Goal: Information Seeking & Learning: Get advice/opinions

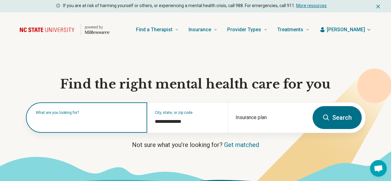
click at [81, 124] on input "text" at bounding box center [88, 120] width 104 height 7
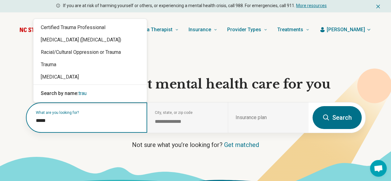
type input "******"
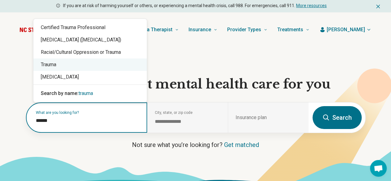
click at [64, 69] on div "Trauma" at bounding box center [90, 64] width 114 height 12
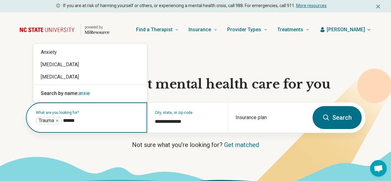
type input "*******"
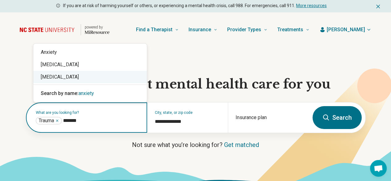
click at [52, 78] on div "[MEDICAL_DATA]" at bounding box center [90, 77] width 114 height 12
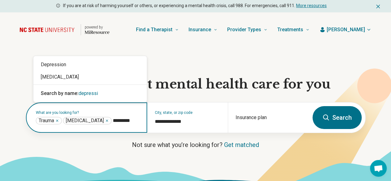
type input "**********"
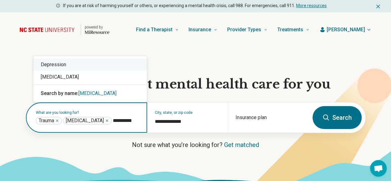
click at [87, 65] on div "Depression" at bounding box center [90, 64] width 114 height 12
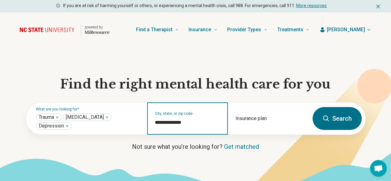
click at [173, 126] on input "**********" at bounding box center [188, 122] width 66 height 7
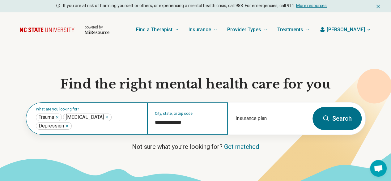
drag, startPoint x: 204, startPoint y: 126, endPoint x: 127, endPoint y: 120, distance: 77.3
click at [127, 120] on div "**********" at bounding box center [167, 118] width 283 height 32
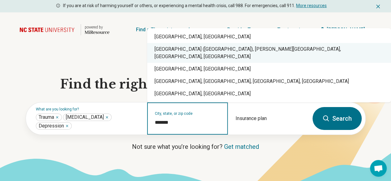
click at [171, 54] on div "Raleigh-Durham International Airport (RDU), John Brantley Boulevard, Morrisvill…" at bounding box center [269, 53] width 244 height 20
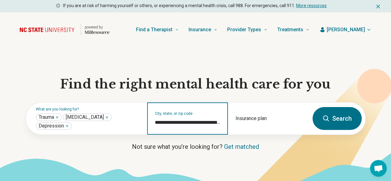
click at [188, 121] on input "**********" at bounding box center [188, 122] width 66 height 7
click at [189, 124] on input "**********" at bounding box center [188, 122] width 66 height 7
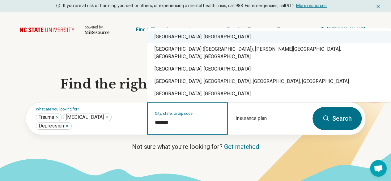
click at [173, 43] on div "Raleigh, NC" at bounding box center [269, 37] width 244 height 12
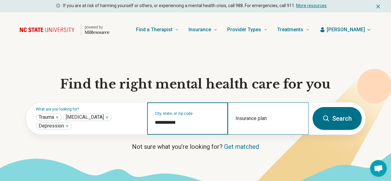
type input "**********"
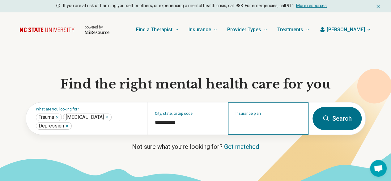
click at [252, 126] on input "Insurance plan" at bounding box center [269, 122] width 66 height 7
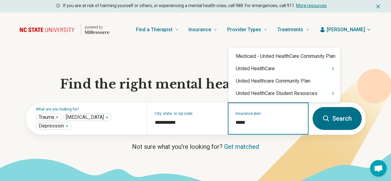
type input "******"
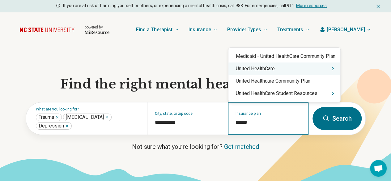
click at [263, 67] on div "United HealthCare" at bounding box center [285, 68] width 112 height 12
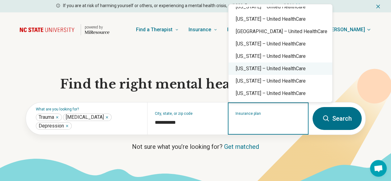
scroll to position [93, 0]
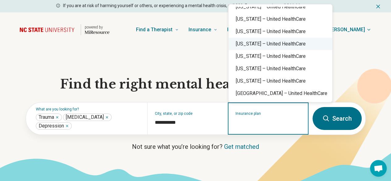
click at [269, 47] on div "North Carolina – United HealthCare" at bounding box center [281, 44] width 104 height 12
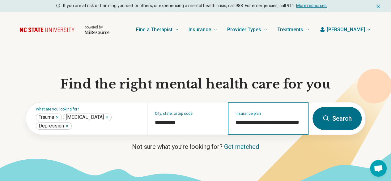
type input "**********"
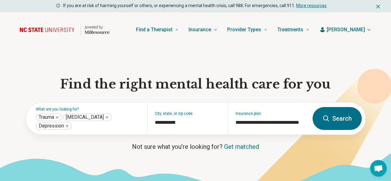
click at [328, 120] on icon at bounding box center [326, 118] width 7 height 7
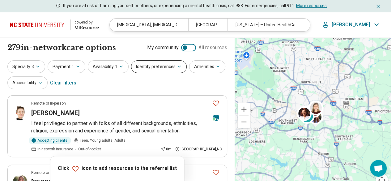
click at [149, 71] on button "Identity preferences" at bounding box center [159, 66] width 56 height 13
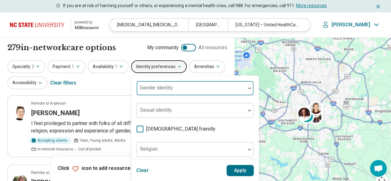
scroll to position [62, 0]
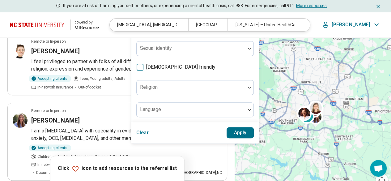
click at [139, 68] on icon at bounding box center [140, 67] width 7 height 7
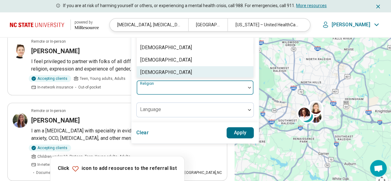
scroll to position [37, 0]
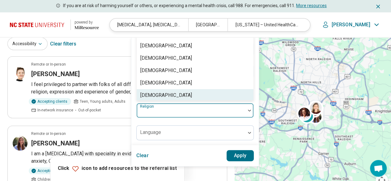
click at [152, 103] on div "15 results available. Use Up and Down to choose options, press Enter to select …" at bounding box center [195, 110] width 118 height 15
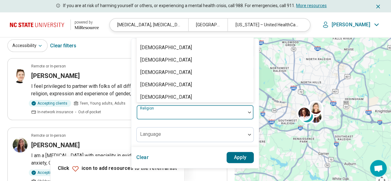
scroll to position [97, 0]
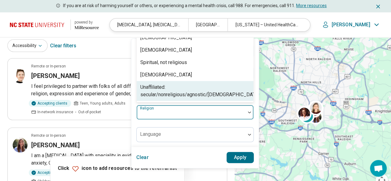
click at [161, 92] on div "Unaffiliated: secular/nonreligious/agnostic/[DEMOGRAPHIC_DATA]" at bounding box center [199, 91] width 119 height 15
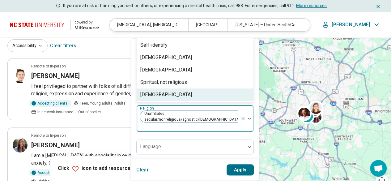
scroll to position [77, 0]
click at [239, 169] on button "Apply" at bounding box center [241, 169] width 28 height 11
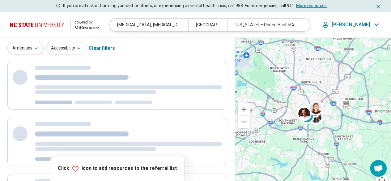
scroll to position [0, 0]
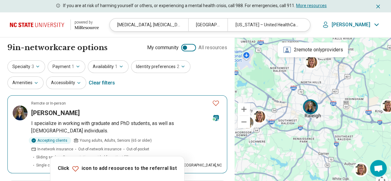
scroll to position [31, 0]
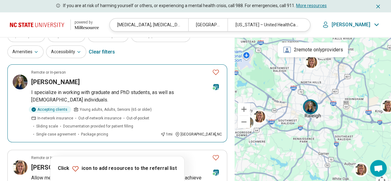
click at [150, 81] on div "Kate Williams" at bounding box center [119, 82] width 176 height 9
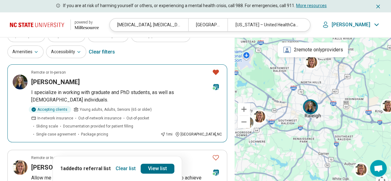
scroll to position [124, 0]
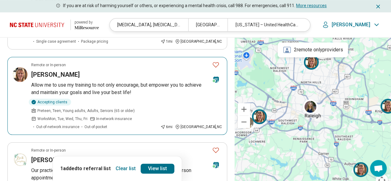
click at [130, 81] on p "Allow me to use my training to not only encourage, but empower you to achieve a…" at bounding box center [126, 88] width 191 height 15
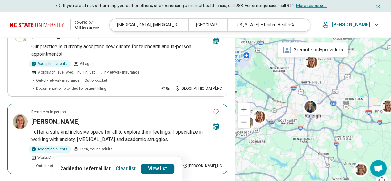
scroll to position [155, 0]
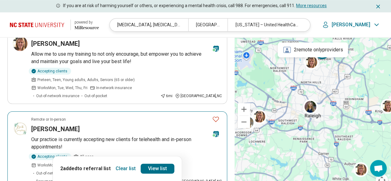
click at [163, 136] on p "Our practice is currently accepting new clients for telehealth and in-person ap…" at bounding box center [126, 143] width 191 height 15
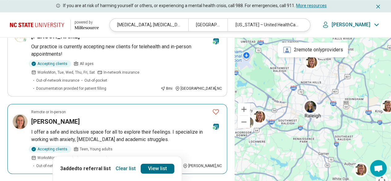
click at [168, 117] on div "Kaylee Meyers" at bounding box center [119, 121] width 176 height 9
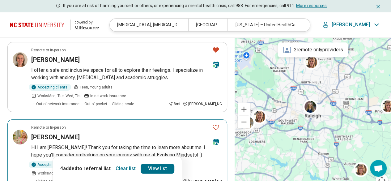
scroll to position [340, 0]
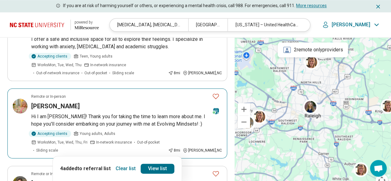
click at [151, 113] on p "Hi I am Rachel! Thank you for taking the time to learn more about me. I hope yo…" at bounding box center [126, 120] width 191 height 15
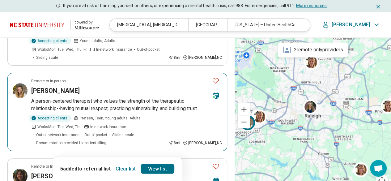
click at [157, 73] on article "Remote or In-person Grace Lucas A person-centered therapist who values the stre…" at bounding box center [117, 112] width 220 height 78
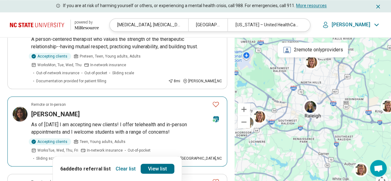
click at [152, 121] on p "As of 9/9/25 I am accepting new clients! I offer telehealth and in-person appoi…" at bounding box center [126, 128] width 191 height 15
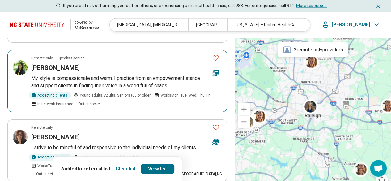
scroll to position [588, 0]
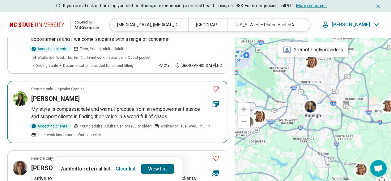
click at [137, 123] on span "Young adults, Adults, Seniors (65 or older)" at bounding box center [116, 126] width 72 height 6
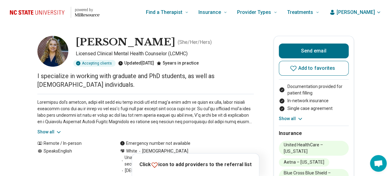
click at [58, 133] on icon at bounding box center [59, 132] width 6 height 6
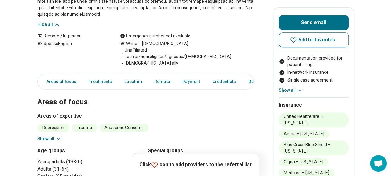
scroll to position [247, 0]
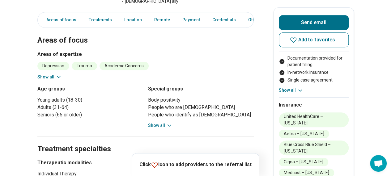
click at [59, 74] on icon at bounding box center [59, 77] width 6 height 6
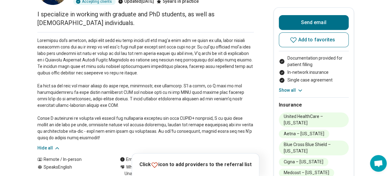
scroll to position [124, 0]
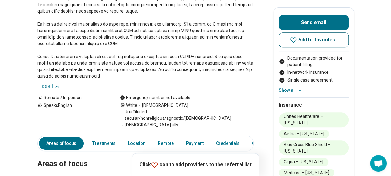
click at [293, 40] on icon at bounding box center [293, 39] width 7 height 7
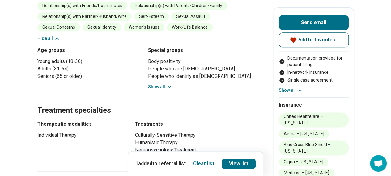
scroll to position [433, 0]
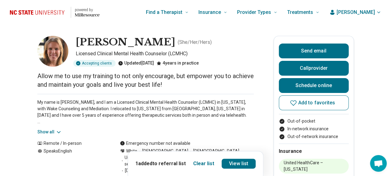
click at [59, 133] on icon at bounding box center [59, 132] width 6 height 6
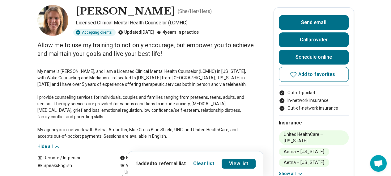
scroll to position [217, 0]
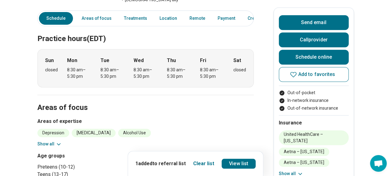
click at [58, 141] on icon at bounding box center [59, 144] width 6 height 6
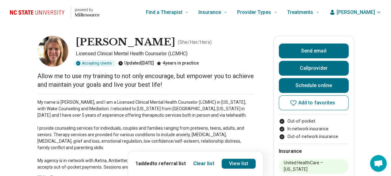
scroll to position [93, 0]
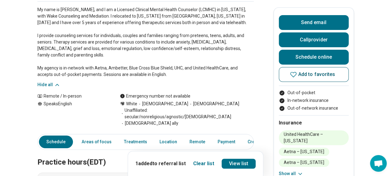
click at [302, 73] on span "Add to favorites" at bounding box center [316, 74] width 37 height 5
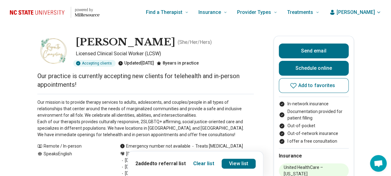
scroll to position [31, 0]
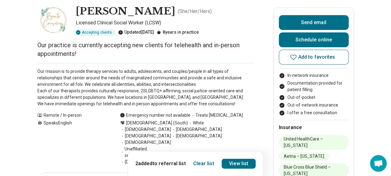
click at [301, 59] on button "Add to favorites" at bounding box center [314, 57] width 70 height 15
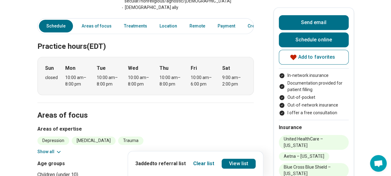
scroll to position [278, 0]
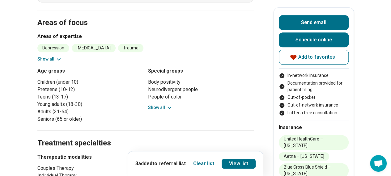
click at [52, 56] on button "Show all" at bounding box center [49, 59] width 24 height 6
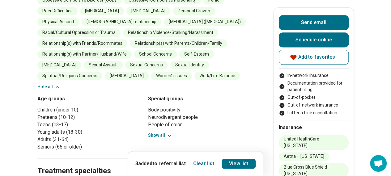
scroll to position [217, 0]
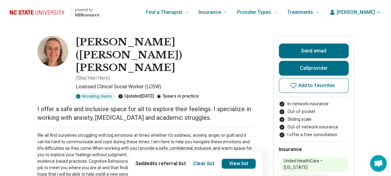
scroll to position [31, 0]
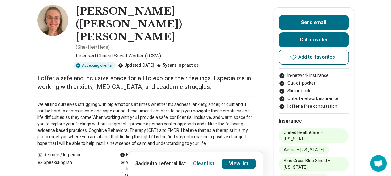
click at [301, 56] on span "Add to favorites" at bounding box center [316, 57] width 37 height 5
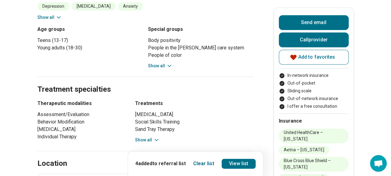
scroll to position [433, 0]
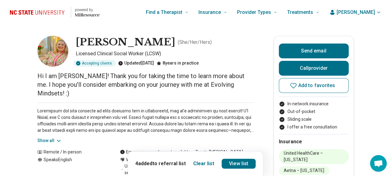
scroll to position [31, 0]
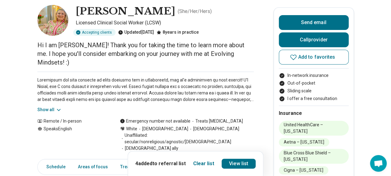
click at [61, 107] on icon at bounding box center [59, 110] width 6 height 6
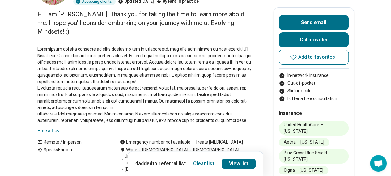
scroll to position [93, 0]
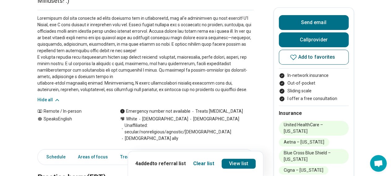
click at [316, 57] on span "Add to favorites" at bounding box center [316, 57] width 37 height 5
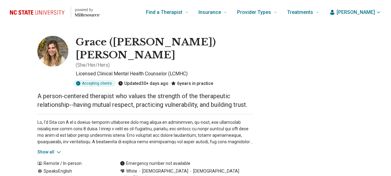
scroll to position [31, 0]
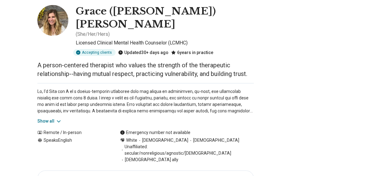
click at [58, 118] on icon at bounding box center [59, 121] width 6 height 6
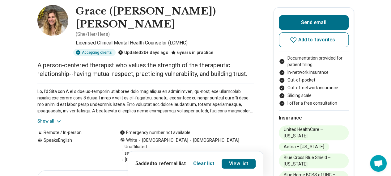
click at [58, 118] on icon at bounding box center [59, 121] width 6 height 6
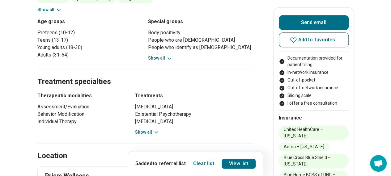
scroll to position [402, 0]
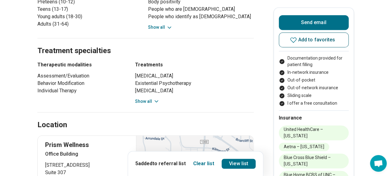
click at [316, 41] on span "Add to favorites" at bounding box center [316, 39] width 37 height 5
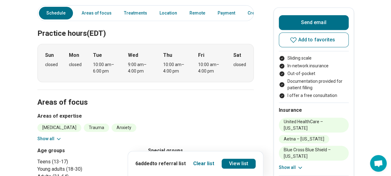
scroll to position [217, 0]
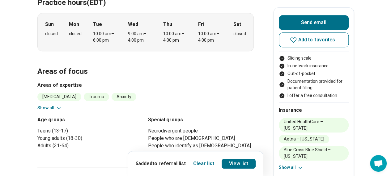
click at [49, 105] on button "Show all" at bounding box center [49, 108] width 24 height 6
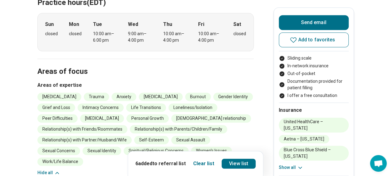
scroll to position [62, 0]
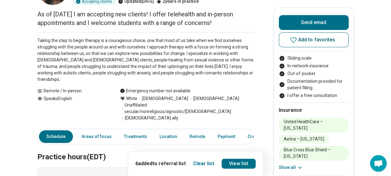
click at [303, 38] on span "Add to favorites" at bounding box center [316, 39] width 37 height 5
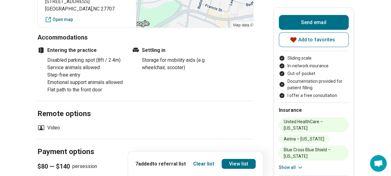
scroll to position [680, 0]
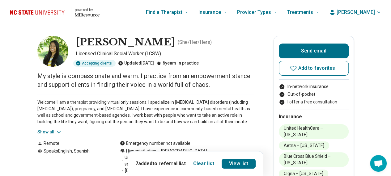
drag, startPoint x: 56, startPoint y: 128, endPoint x: 59, endPoint y: 130, distance: 3.3
click at [57, 128] on div "Welcome! I am a therapist providing virtual only sessions. I specialize in [MED…" at bounding box center [145, 114] width 217 height 41
click at [61, 131] on icon at bounding box center [59, 132] width 6 height 6
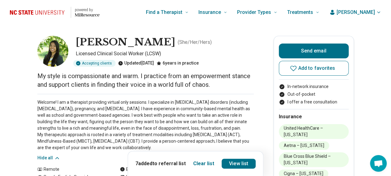
scroll to position [62, 0]
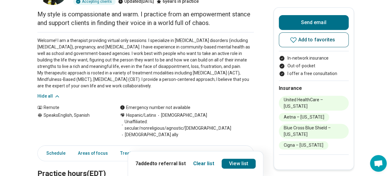
click at [297, 42] on icon at bounding box center [293, 39] width 7 height 7
click at [245, 162] on link "View list" at bounding box center [239, 164] width 34 height 10
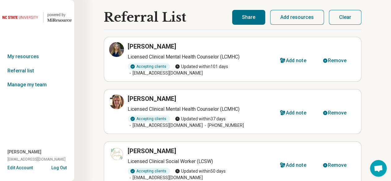
click at [257, 17] on button "Share" at bounding box center [248, 17] width 33 height 15
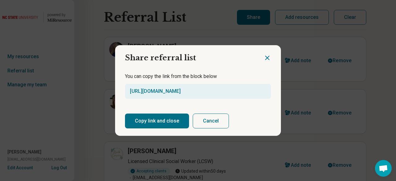
click at [170, 119] on button "Copy link and close" at bounding box center [157, 121] width 64 height 15
